Goal: Check status: Check status

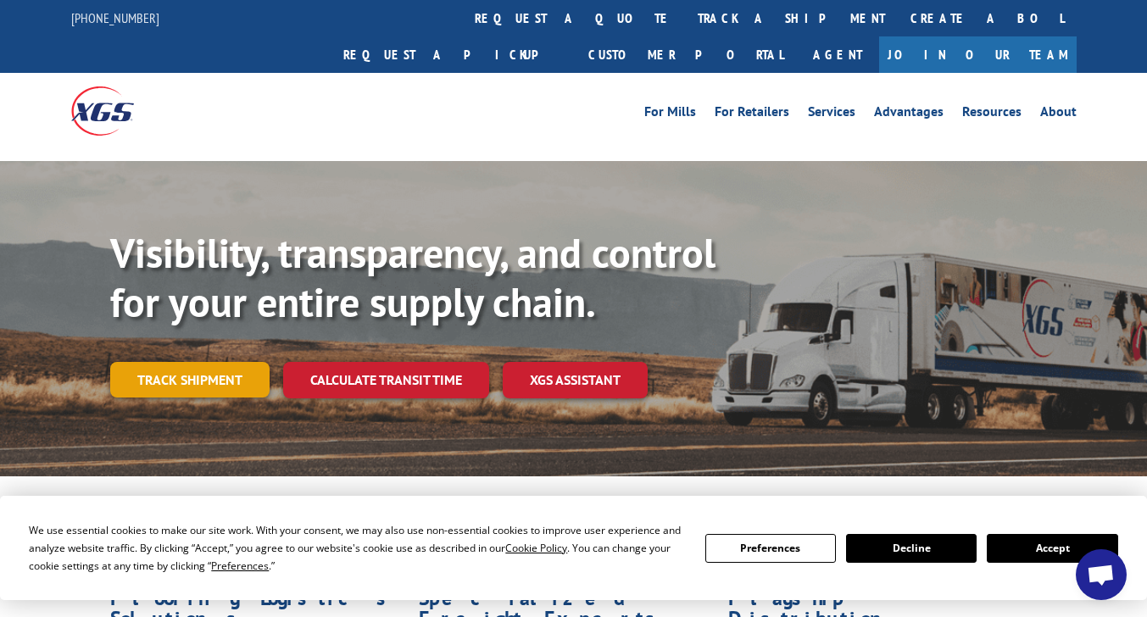
click at [195, 362] on link "Track shipment" at bounding box center [189, 380] width 159 height 36
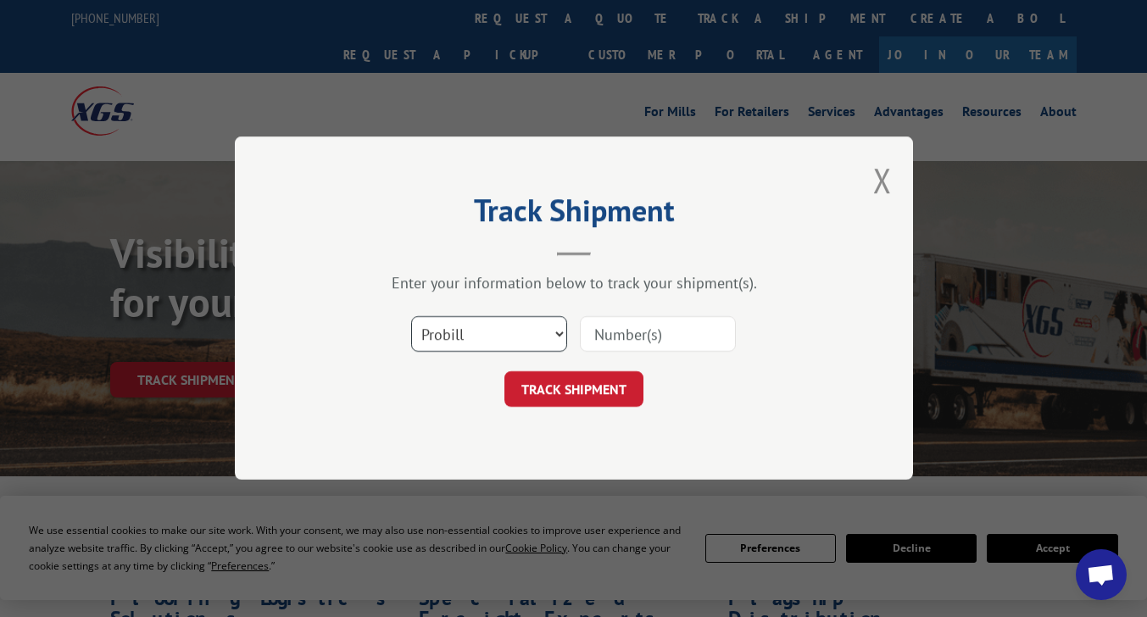
click at [556, 335] on select "Select category... Probill BOL PO" at bounding box center [489, 335] width 156 height 36
select select "bol"
click at [411, 317] on select "Select category... Probill BOL PO" at bounding box center [489, 335] width 156 height 36
click at [624, 336] on input at bounding box center [658, 335] width 156 height 36
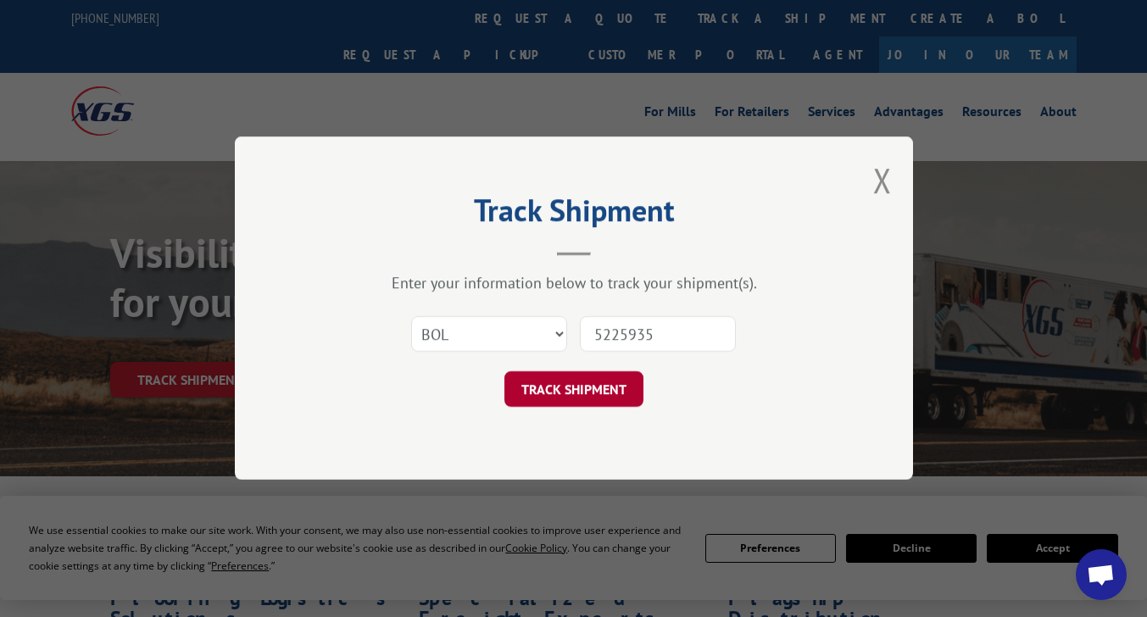
type input "5225935"
click at [578, 399] on button "TRACK SHIPMENT" at bounding box center [574, 390] width 139 height 36
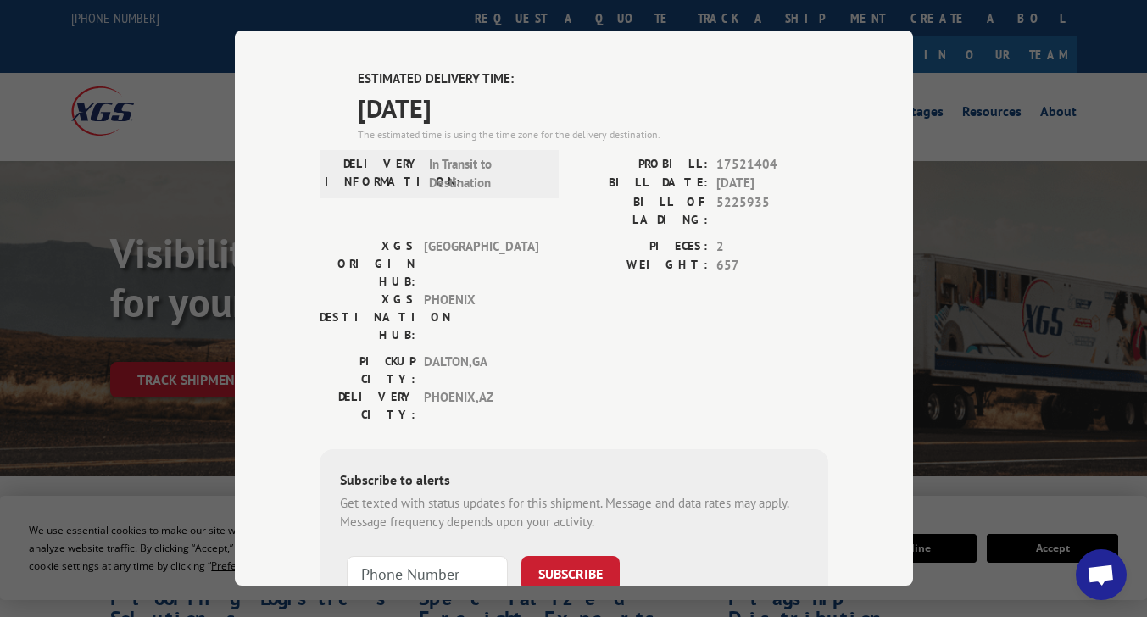
scroll to position [473, 0]
click at [424, 555] on input "+1 (___) ___-____" at bounding box center [427, 573] width 161 height 36
type input "[PHONE_NUMBER]"
click at [599, 555] on button "SUBSCRIBE" at bounding box center [571, 573] width 98 height 36
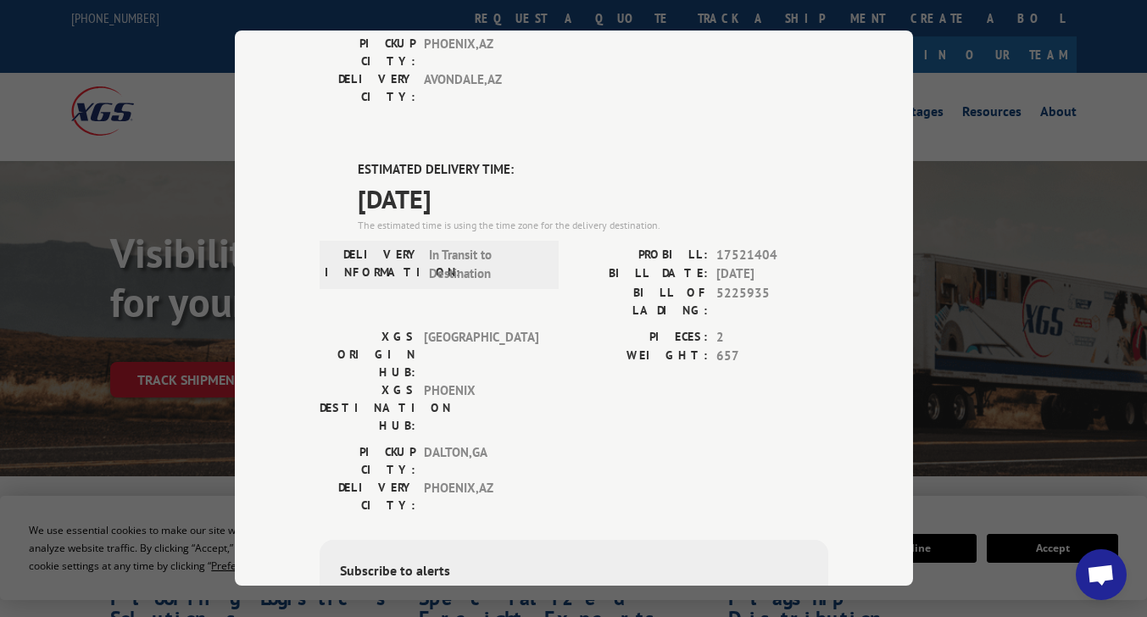
click at [1026, 98] on div "Track Shipment DELIVERED DELIVERY INFORMATION: [DATE] 06:23 pm [PERSON_NAME]: 1…" at bounding box center [573, 308] width 1147 height 617
click at [168, 395] on div "Track Shipment DELIVERED DELIVERY INFORMATION: [DATE] 06:23 pm [PERSON_NAME]: 1…" at bounding box center [573, 308] width 1147 height 617
click at [963, 76] on div "Track Shipment DELIVERED DELIVERY INFORMATION: [DATE] 06:23 pm [PERSON_NAME]: 1…" at bounding box center [573, 308] width 1147 height 617
